Goal: Navigation & Orientation: Find specific page/section

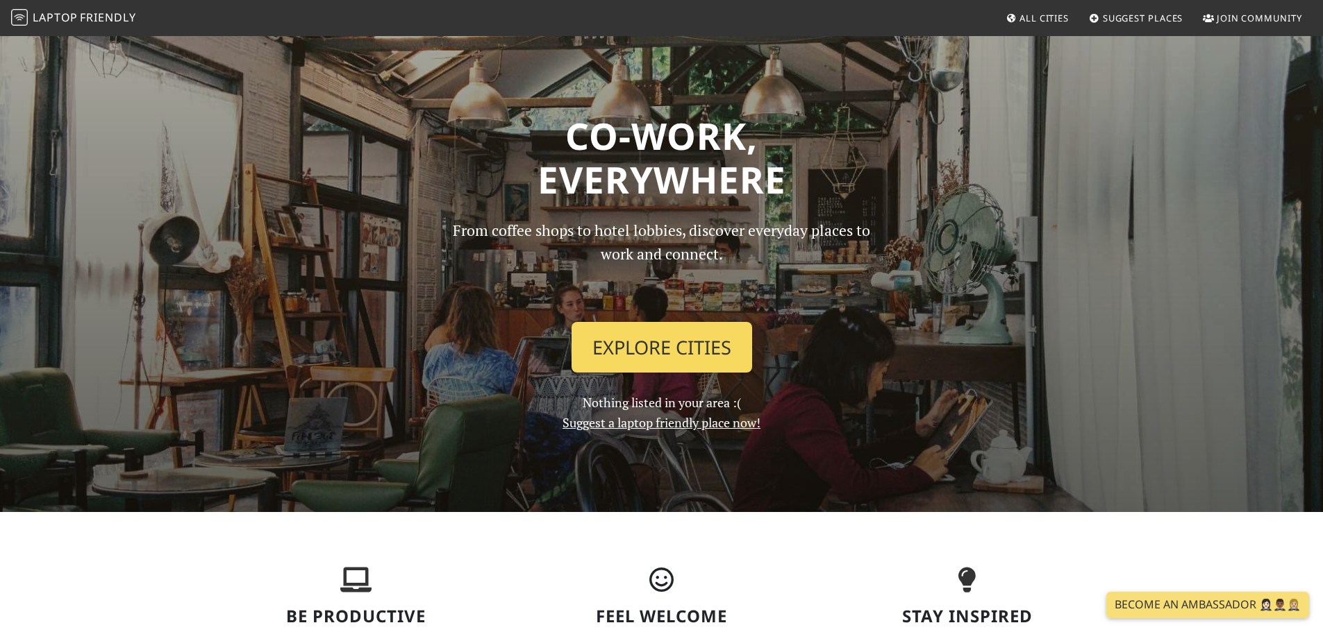
click at [651, 352] on link "Explore Cities" at bounding box center [661, 347] width 181 height 51
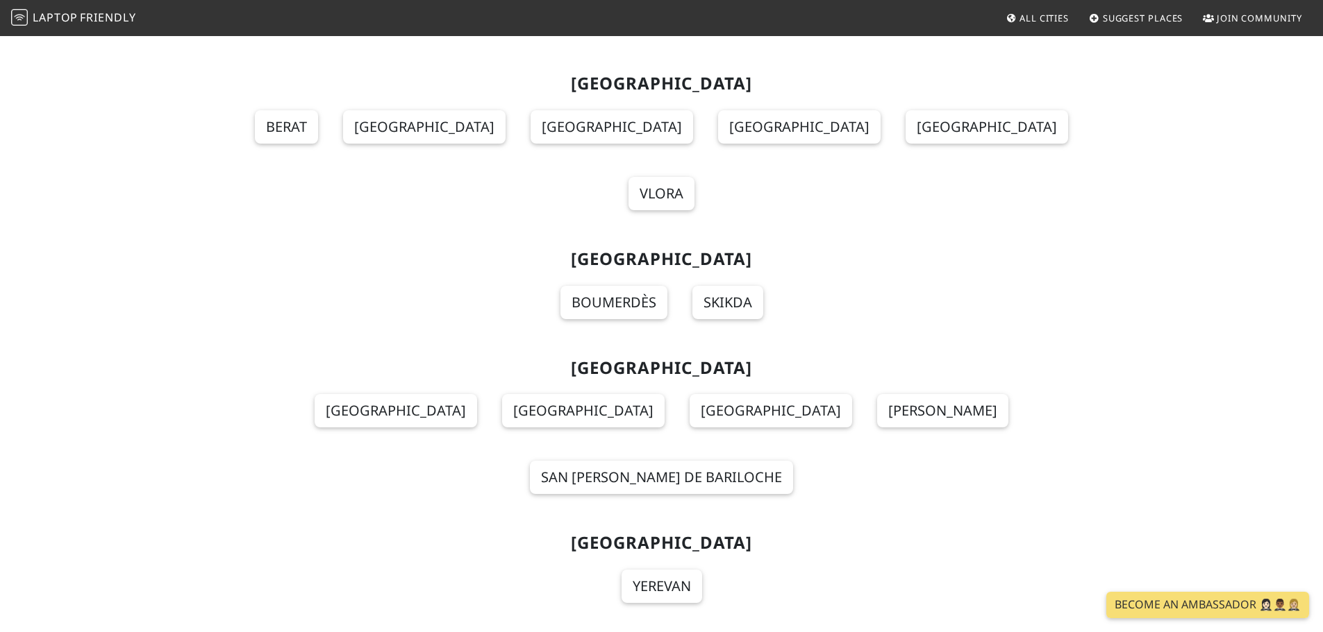
scroll to position [139, 0]
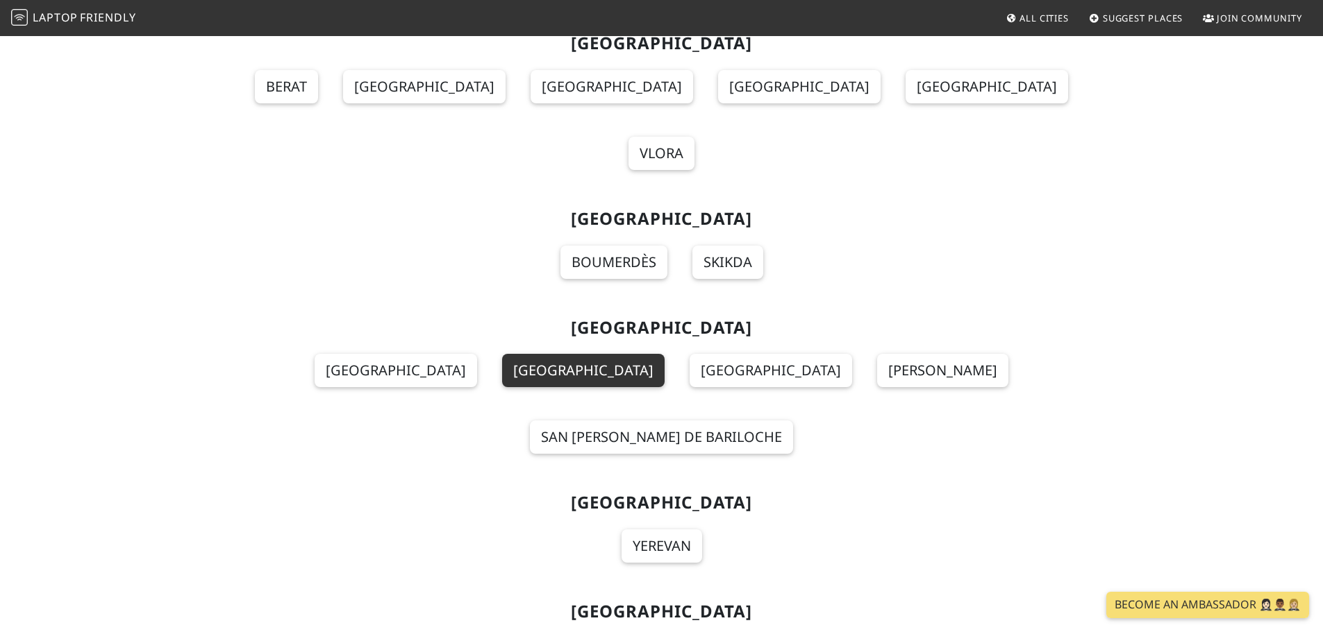
click at [502, 354] on link "Córdoba" at bounding box center [583, 370] width 162 height 33
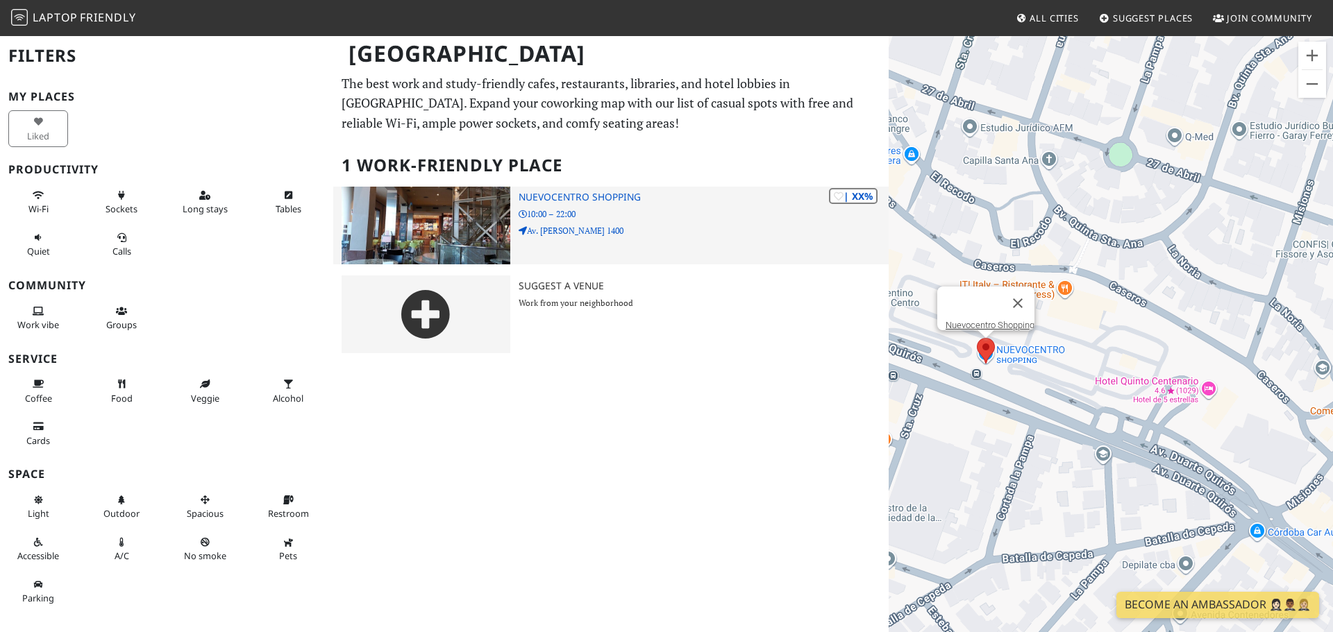
click at [442, 217] on img at bounding box center [426, 226] width 169 height 78
